Goal: Transaction & Acquisition: Download file/media

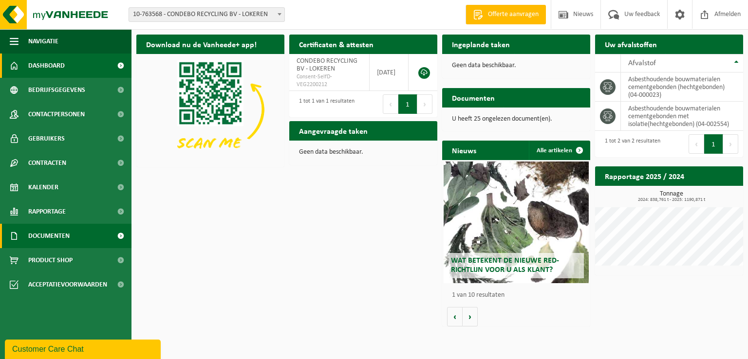
click at [52, 238] on span "Documenten" at bounding box center [48, 236] width 41 height 24
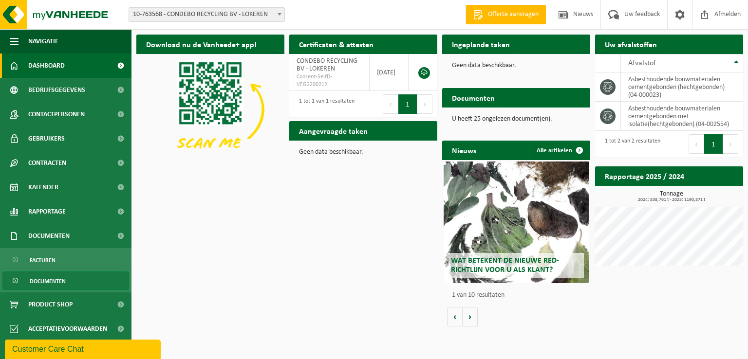
click at [53, 277] on span "Documenten" at bounding box center [48, 281] width 36 height 19
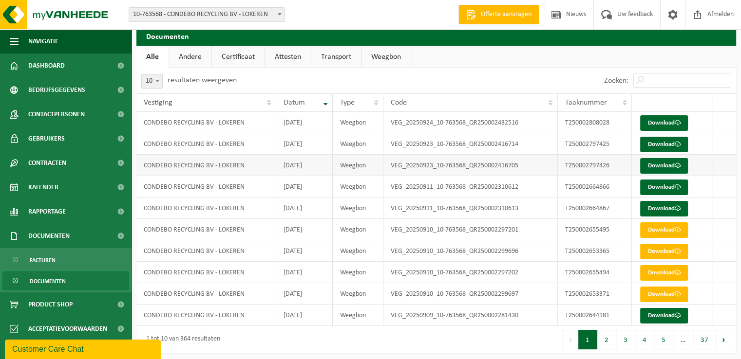
scroll to position [11, 0]
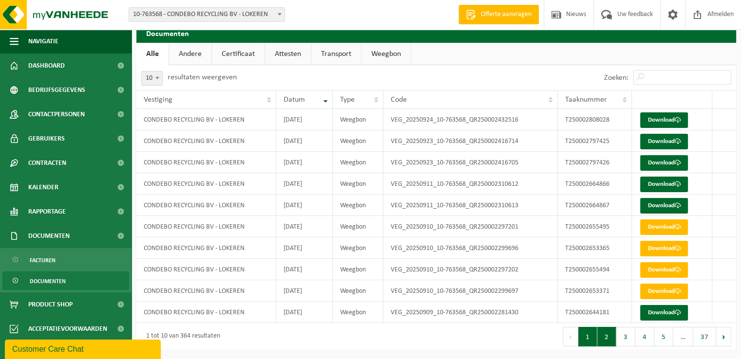
click at [610, 336] on button "2" at bounding box center [606, 336] width 19 height 19
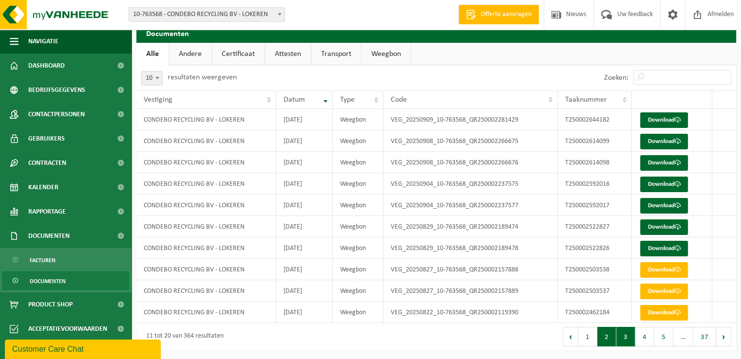
click at [628, 337] on button "3" at bounding box center [625, 336] width 19 height 19
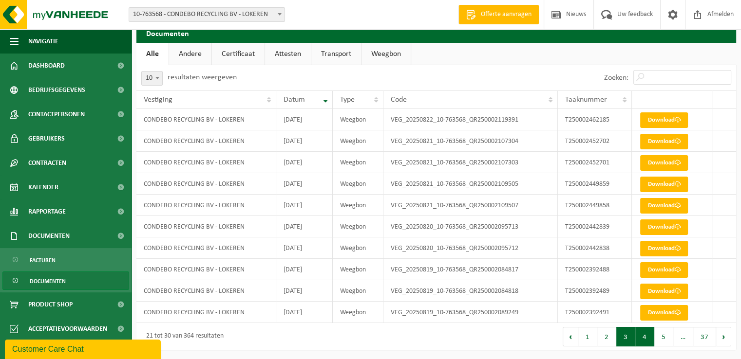
click at [647, 341] on button "4" at bounding box center [644, 336] width 19 height 19
click at [662, 162] on link "Download" at bounding box center [664, 163] width 48 height 16
click at [657, 145] on link "Download" at bounding box center [664, 142] width 48 height 16
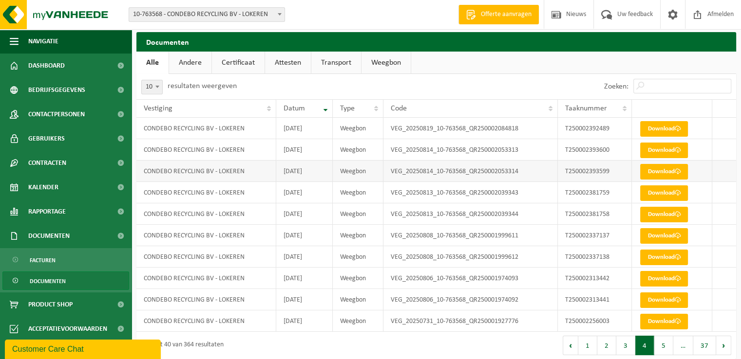
scroll to position [0, 0]
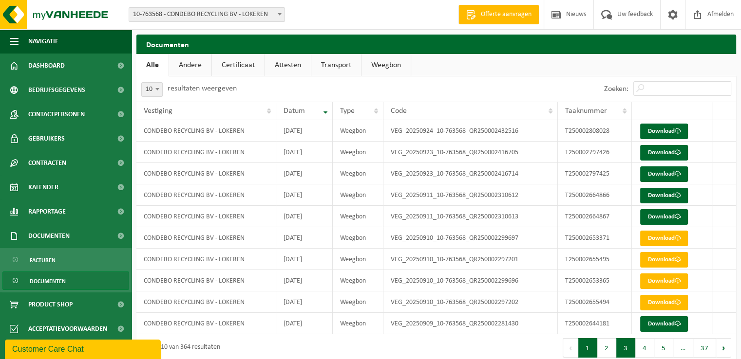
click at [621, 342] on button "3" at bounding box center [625, 347] width 19 height 19
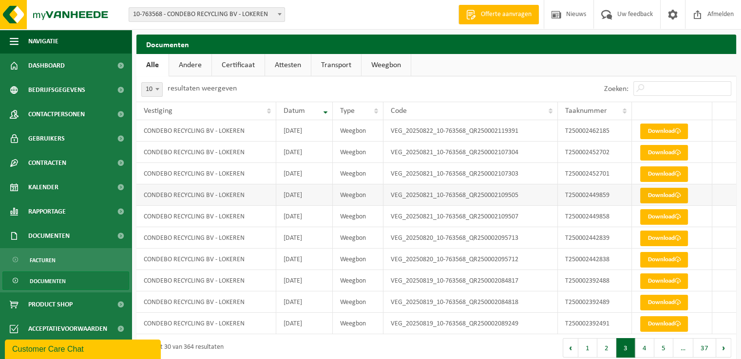
click at [653, 192] on link "Download" at bounding box center [664, 196] width 48 height 16
click at [592, 345] on button "1" at bounding box center [587, 347] width 19 height 19
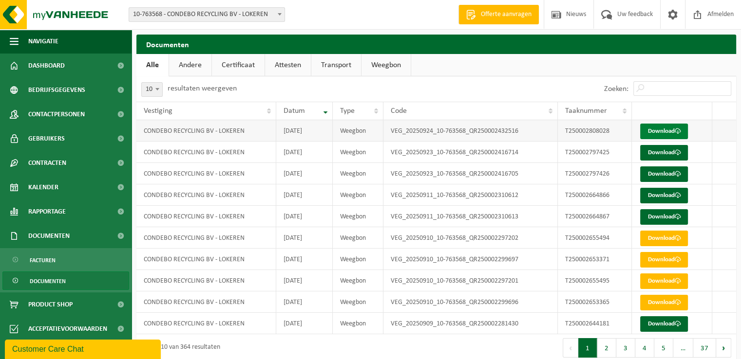
click at [661, 133] on link "Download" at bounding box center [664, 132] width 48 height 16
click at [383, 11] on div "Vestiging: 10-763568 - CONDEBO RECYCLING BV - LOKEREN 10-763568 - CONDEBO RECYC…" at bounding box center [370, 15] width 741 height 30
click at [642, 348] on button "4" at bounding box center [644, 347] width 19 height 19
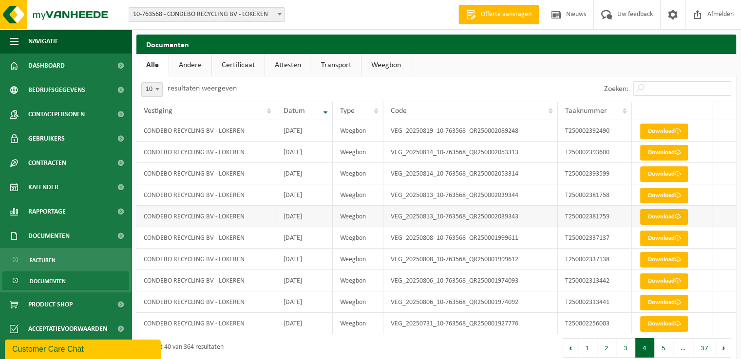
click at [658, 216] on link "Download" at bounding box center [664, 217] width 48 height 16
click at [660, 195] on link "Download" at bounding box center [664, 196] width 48 height 16
click at [670, 195] on link "Download" at bounding box center [664, 196] width 48 height 16
click at [662, 218] on link "Download" at bounding box center [664, 217] width 48 height 16
click at [431, 195] on td "VEG_20250813_10-763568_QR250002039344" at bounding box center [470, 195] width 174 height 21
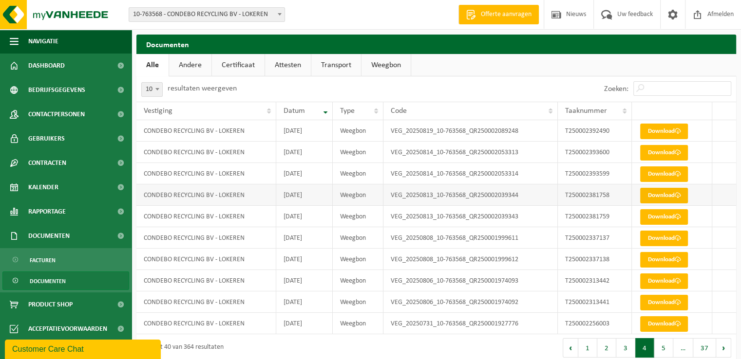
click at [663, 196] on link "Download" at bounding box center [664, 196] width 48 height 16
drag, startPoint x: 591, startPoint y: 345, endPoint x: 566, endPoint y: 305, distance: 47.4
click at [591, 345] on button "1" at bounding box center [587, 347] width 19 height 19
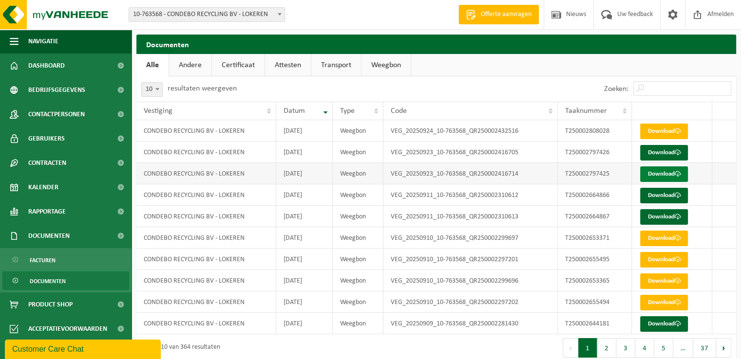
click at [650, 171] on link "Download" at bounding box center [664, 175] width 48 height 16
click at [441, 152] on td "VEG_20250923_10-763568_QR250002416705" at bounding box center [470, 152] width 174 height 21
click at [657, 149] on link "Download" at bounding box center [664, 153] width 48 height 16
click at [648, 218] on link "Download" at bounding box center [664, 217] width 48 height 16
click at [651, 195] on link "Download" at bounding box center [664, 196] width 48 height 16
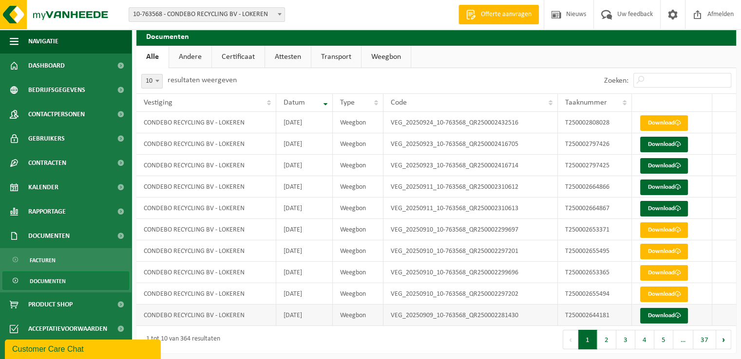
scroll to position [11, 0]
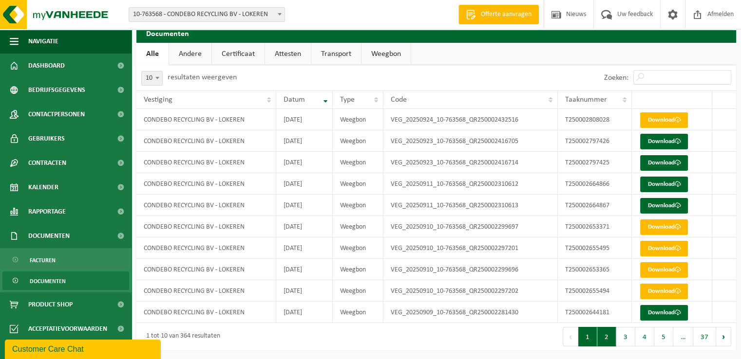
click at [610, 334] on button "2" at bounding box center [606, 336] width 19 height 19
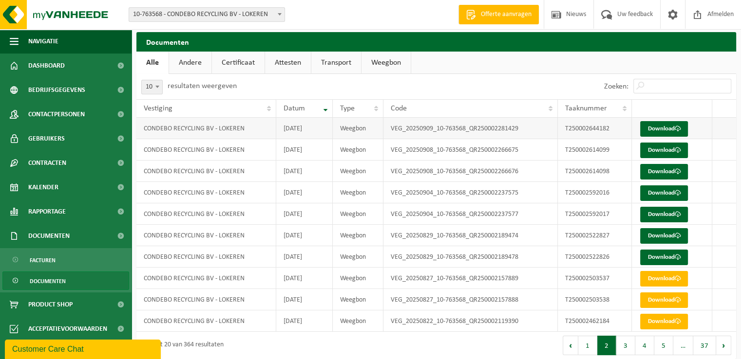
scroll to position [0, 0]
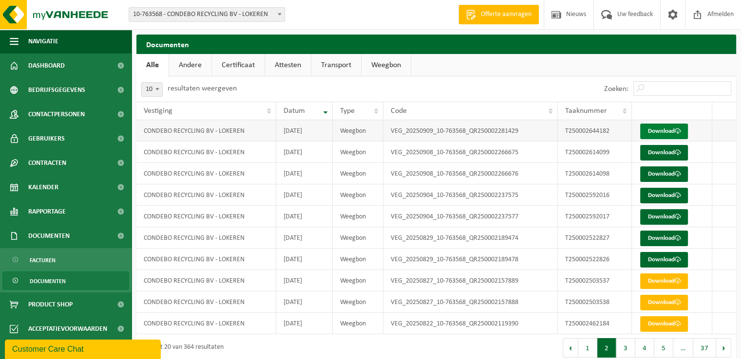
click at [654, 133] on link "Download" at bounding box center [664, 132] width 48 height 16
click at [589, 343] on button "1" at bounding box center [587, 347] width 19 height 19
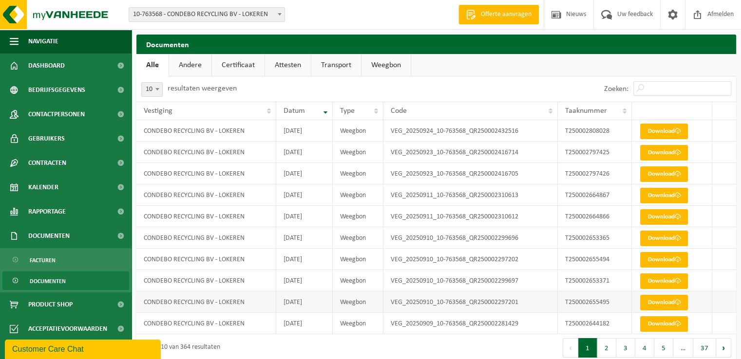
scroll to position [11, 0]
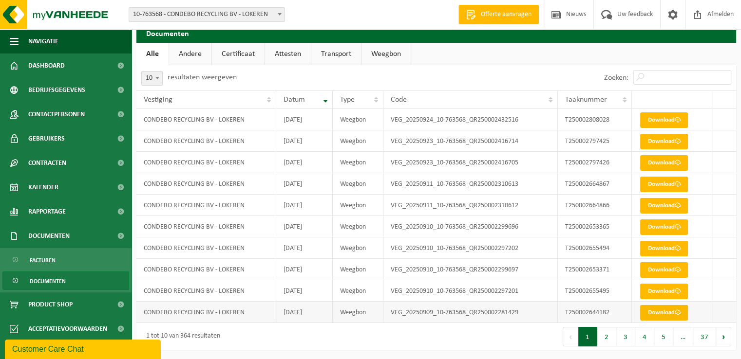
click at [656, 313] on link "Download" at bounding box center [664, 313] width 48 height 16
click at [655, 313] on link "Download" at bounding box center [664, 313] width 48 height 16
click at [668, 312] on link "Download" at bounding box center [664, 313] width 48 height 16
click at [608, 332] on button "2" at bounding box center [606, 336] width 19 height 19
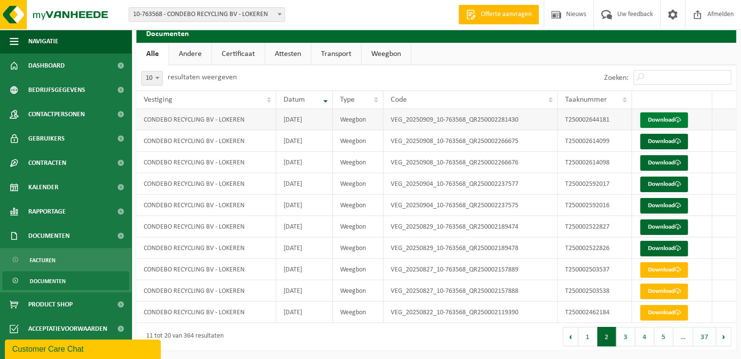
click at [657, 118] on link "Download" at bounding box center [664, 120] width 48 height 16
click at [662, 164] on link "Download" at bounding box center [664, 163] width 48 height 16
click at [715, 140] on td at bounding box center [724, 140] width 24 height 21
click at [659, 140] on link "Download" at bounding box center [664, 142] width 48 height 16
click at [680, 160] on span at bounding box center [677, 163] width 6 height 6
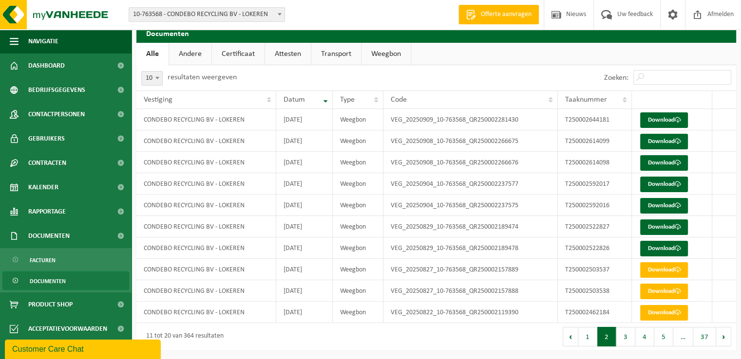
click at [523, 67] on div "Zoeken:" at bounding box center [586, 77] width 300 height 25
click at [667, 142] on link "Download" at bounding box center [664, 142] width 48 height 16
click at [643, 335] on button "4" at bounding box center [644, 336] width 19 height 19
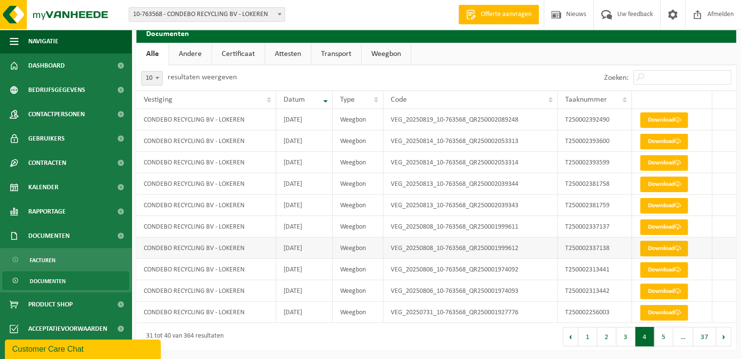
click at [662, 249] on link "Download" at bounding box center [664, 249] width 48 height 16
click at [666, 226] on link "Download" at bounding box center [664, 228] width 48 height 16
click at [665, 337] on button "5" at bounding box center [663, 336] width 19 height 19
click at [725, 335] on button "Volgende" at bounding box center [723, 336] width 15 height 19
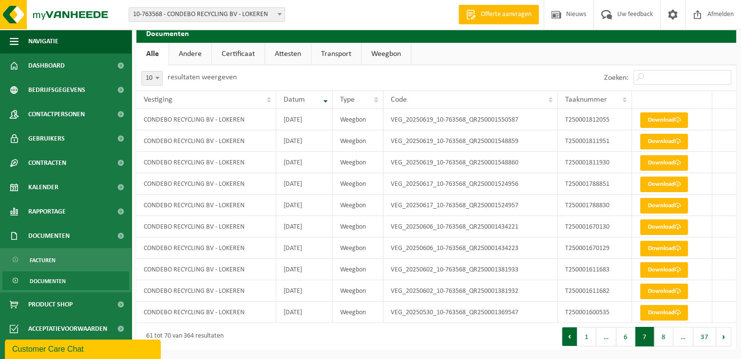
click at [571, 337] on button "Vorige" at bounding box center [569, 336] width 16 height 19
click at [572, 337] on button "Vorige" at bounding box center [569, 336] width 16 height 19
click at [656, 207] on link "Download" at bounding box center [664, 206] width 48 height 16
click at [720, 182] on td at bounding box center [724, 183] width 24 height 21
click at [673, 183] on link "Download" at bounding box center [664, 185] width 48 height 16
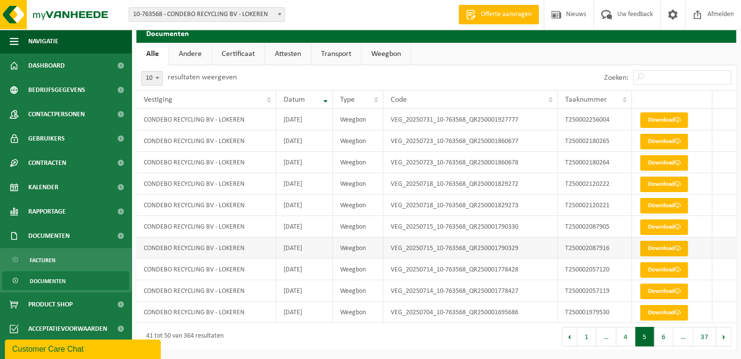
click at [668, 250] on link "Download" at bounding box center [664, 249] width 48 height 16
click at [678, 229] on span at bounding box center [677, 227] width 6 height 6
click at [657, 224] on link "Download" at bounding box center [664, 228] width 48 height 16
click at [723, 335] on button "Volgende" at bounding box center [723, 336] width 15 height 19
click at [658, 204] on link "Download" at bounding box center [664, 206] width 48 height 16
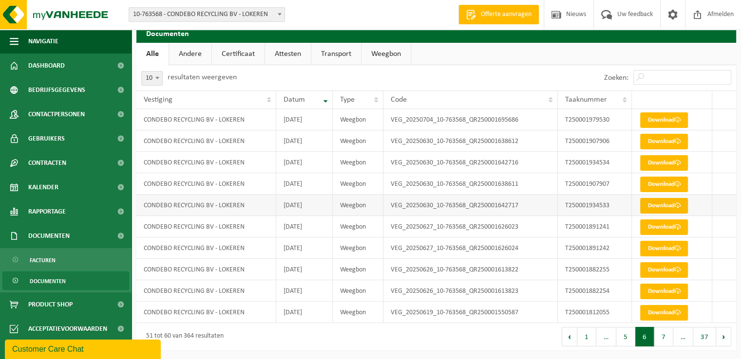
click at [668, 205] on link "Download" at bounding box center [664, 206] width 48 height 16
click at [661, 186] on link "Download" at bounding box center [664, 185] width 48 height 16
click at [652, 160] on link "Download" at bounding box center [664, 163] width 48 height 16
click at [665, 161] on link "Download" at bounding box center [664, 163] width 48 height 16
click at [397, 162] on td "VEG_20250630_10-763568_QR250001642716" at bounding box center [470, 162] width 174 height 21
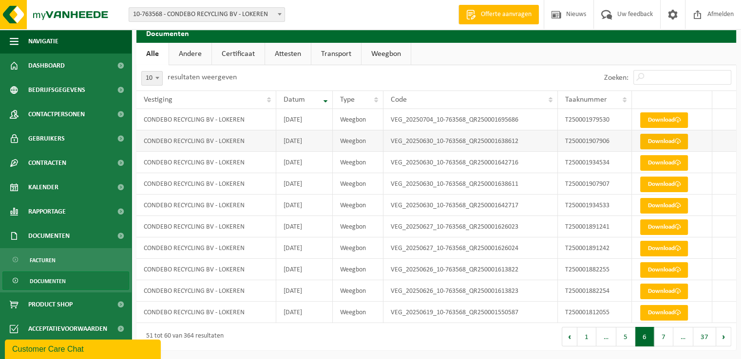
click at [671, 137] on link "Download" at bounding box center [664, 142] width 48 height 16
click at [672, 224] on link "Download" at bounding box center [664, 228] width 48 height 16
click at [659, 248] on link "Download" at bounding box center [664, 249] width 48 height 16
click at [674, 292] on link "Download" at bounding box center [664, 292] width 48 height 16
click at [651, 269] on link "Download" at bounding box center [664, 270] width 48 height 16
